Goal: Check status: Check status

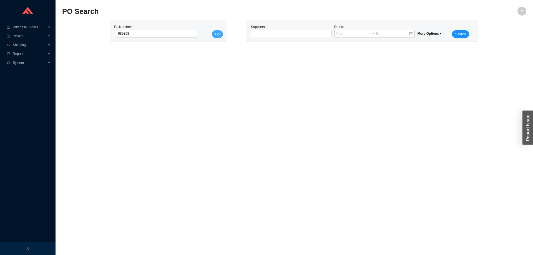
type input "989358"
click at [219, 35] on span "Go" at bounding box center [217, 34] width 4 height 6
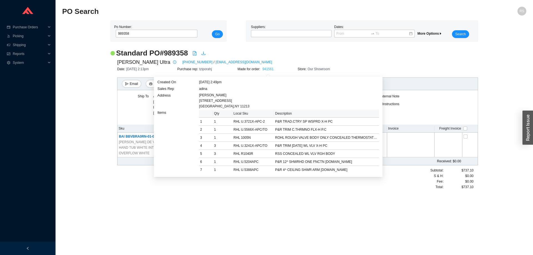
click at [268, 69] on link "941561" at bounding box center [267, 69] width 11 height 4
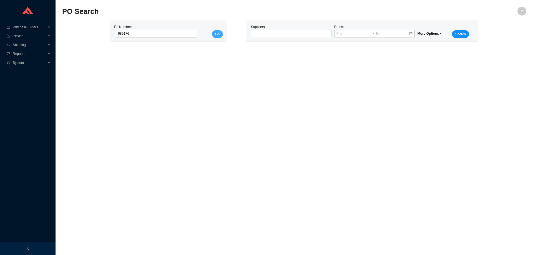
type input "989176"
click at [213, 34] on button "Go" at bounding box center [217, 34] width 11 height 8
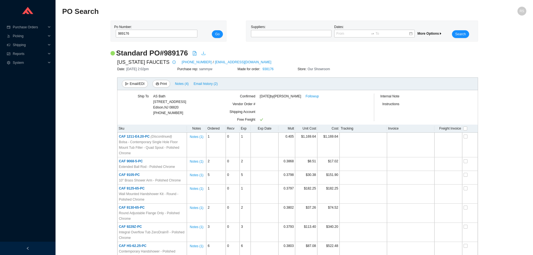
click at [204, 52] on icon "download" at bounding box center [203, 53] width 4 height 4
